Goal: Task Accomplishment & Management: Manage account settings

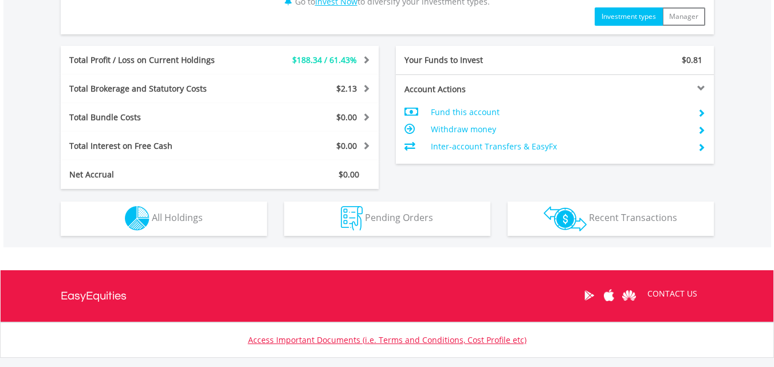
scroll to position [573, 0]
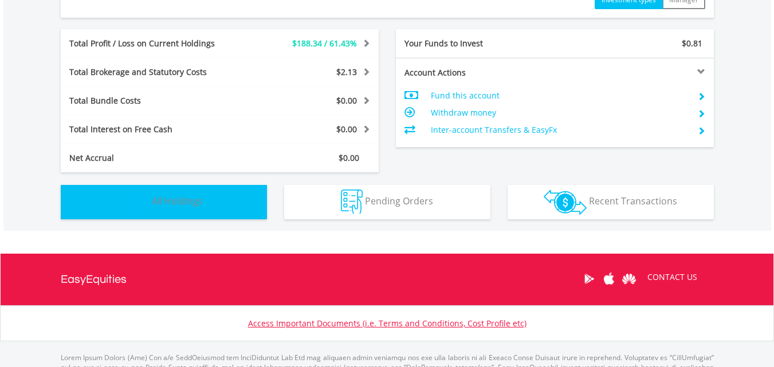
click at [208, 196] on button "Holdings All Holdings" at bounding box center [164, 202] width 206 height 34
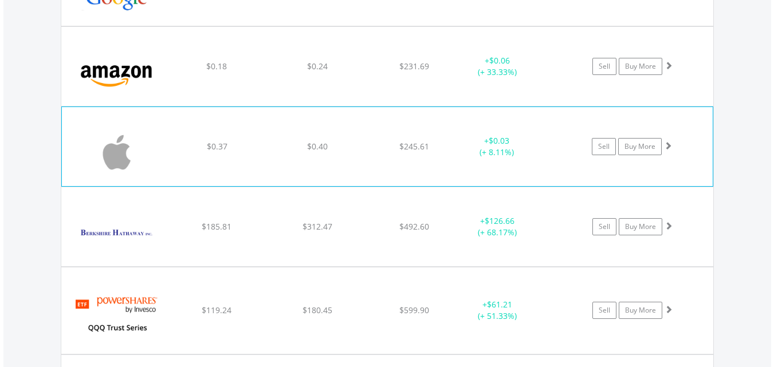
scroll to position [941, 0]
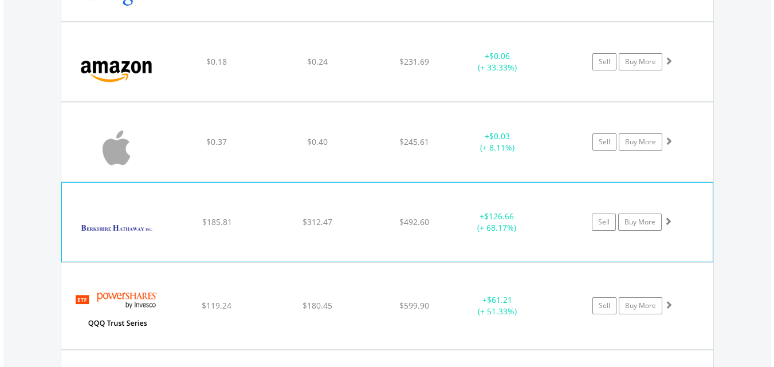
click at [667, 223] on span at bounding box center [668, 221] width 8 height 8
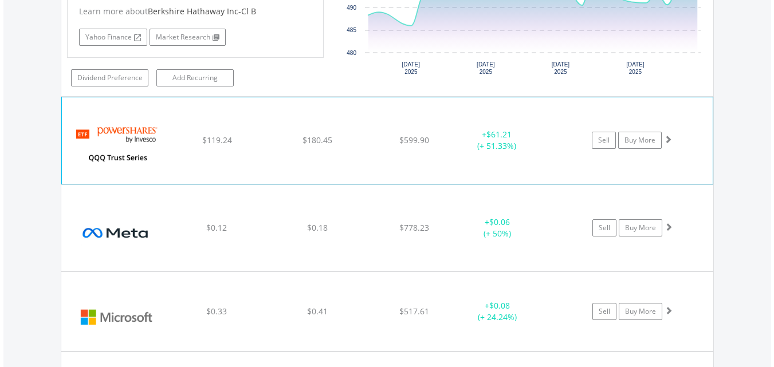
scroll to position [1342, 0]
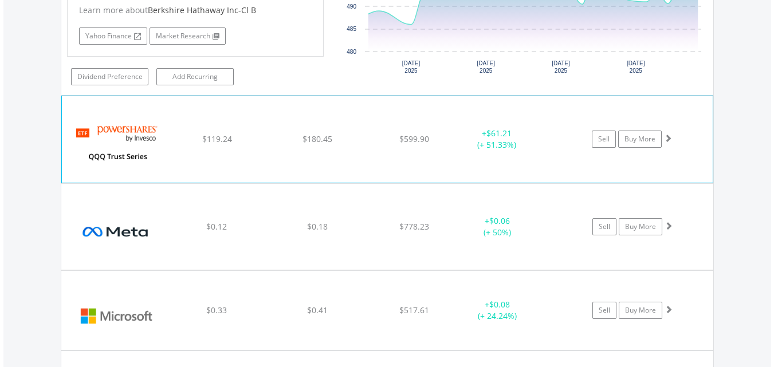
click at [667, 139] on span at bounding box center [668, 138] width 8 height 8
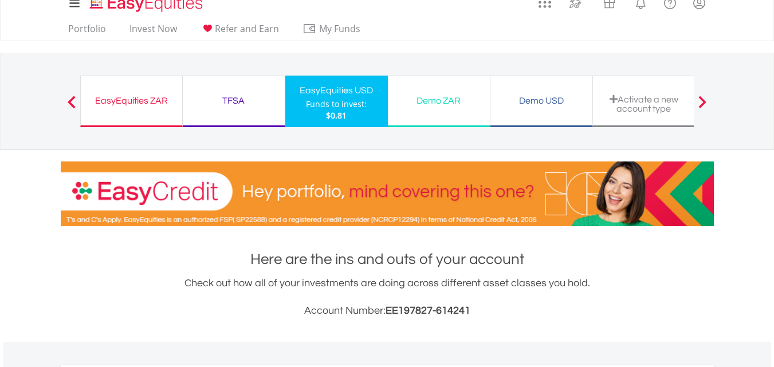
scroll to position [0, 0]
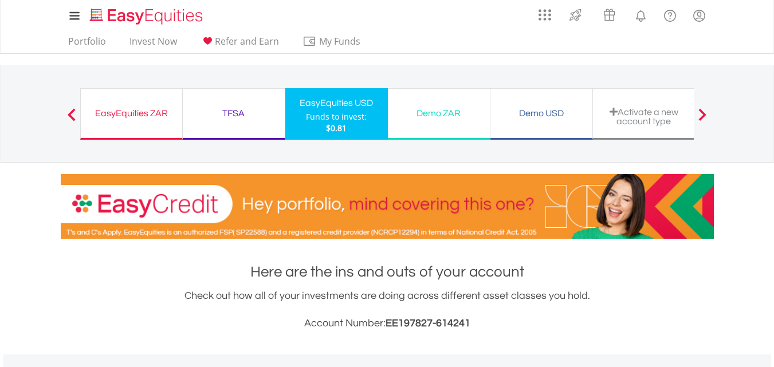
click at [230, 112] on div "TFSA" at bounding box center [234, 113] width 88 height 16
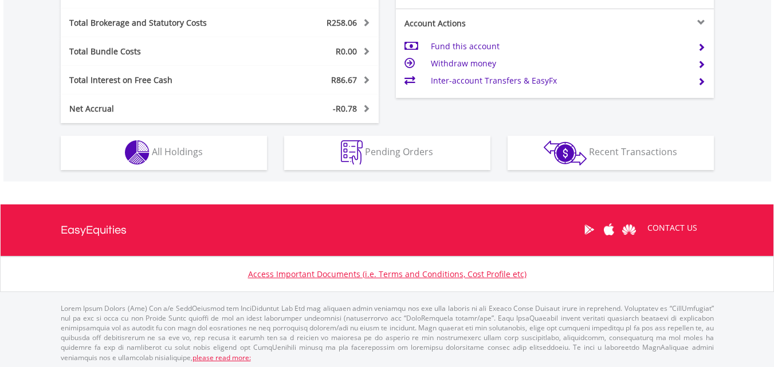
scroll to position [671, 0]
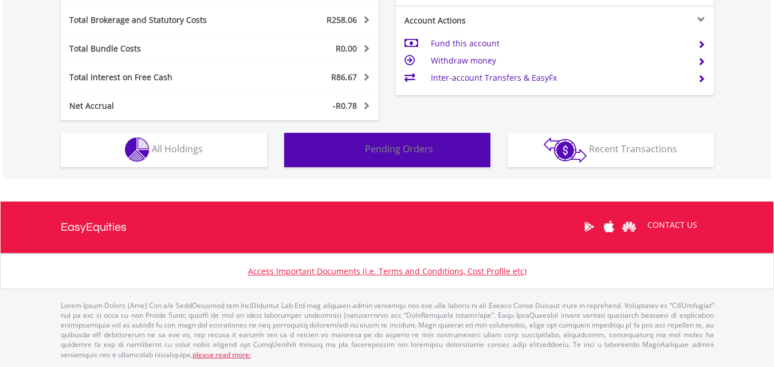
click at [414, 153] on span "Pending Orders" at bounding box center [399, 149] width 68 height 13
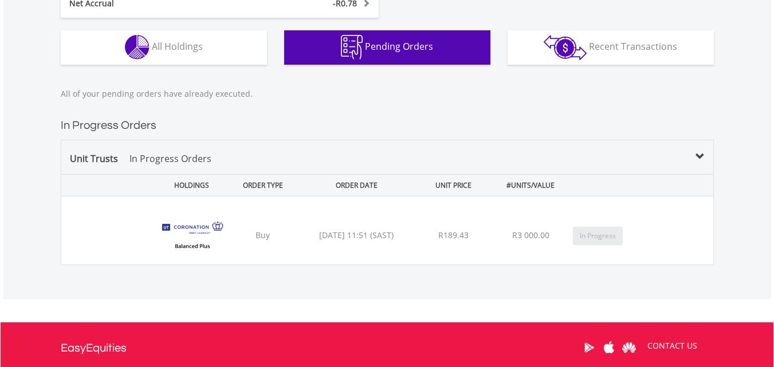
scroll to position [747, 0]
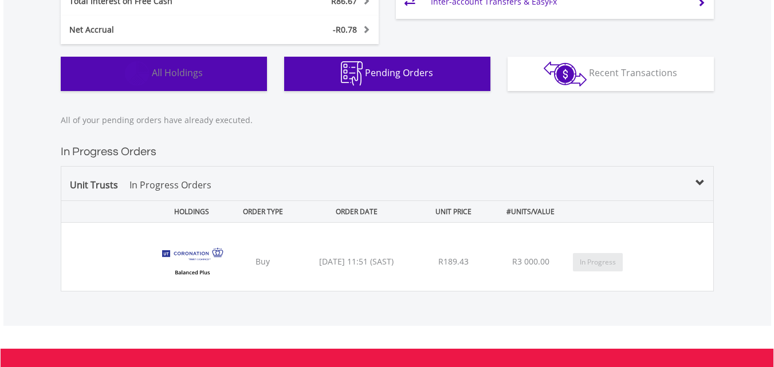
click at [160, 73] on span "All Holdings" at bounding box center [177, 72] width 51 height 13
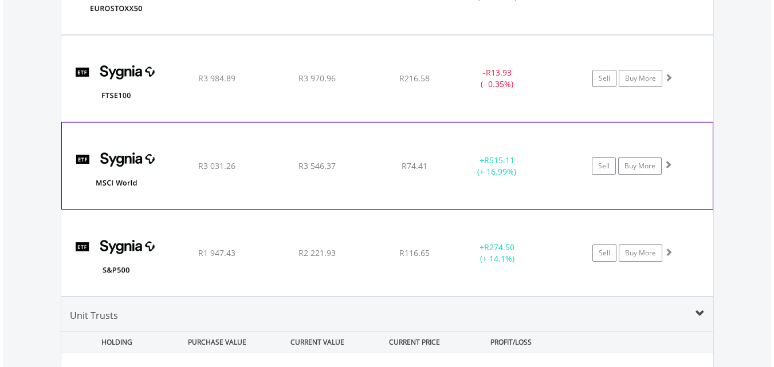
scroll to position [1617, 0]
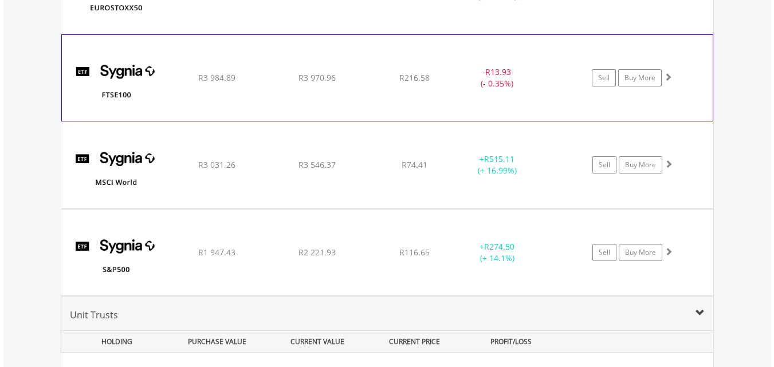
click at [669, 78] on span at bounding box center [668, 77] width 8 height 8
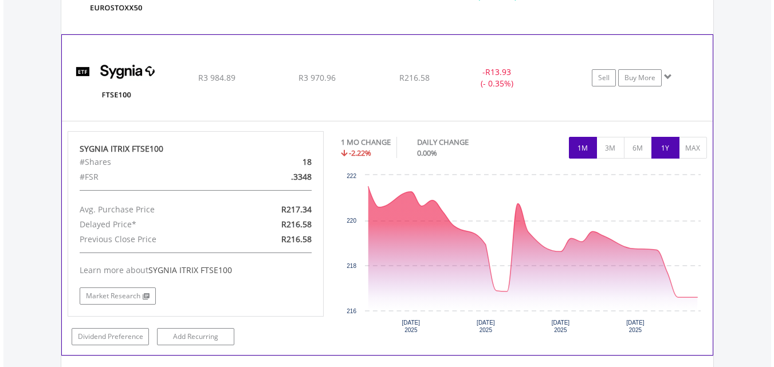
click at [666, 148] on button "1Y" at bounding box center [665, 148] width 28 height 22
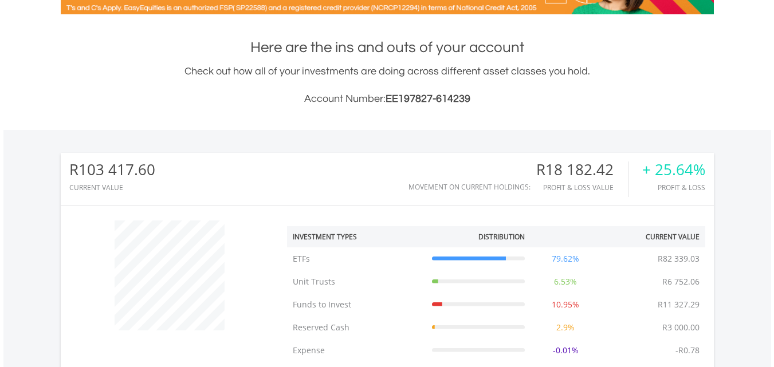
scroll to position [0, 0]
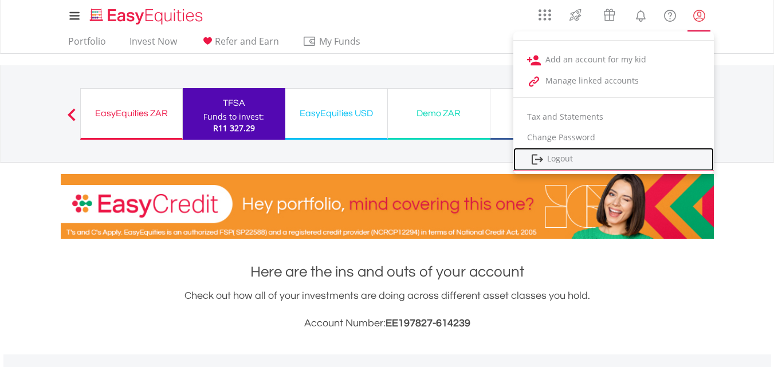
click at [581, 160] on link "Logout" at bounding box center [613, 159] width 201 height 23
